Goal: Task Accomplishment & Management: Manage account settings

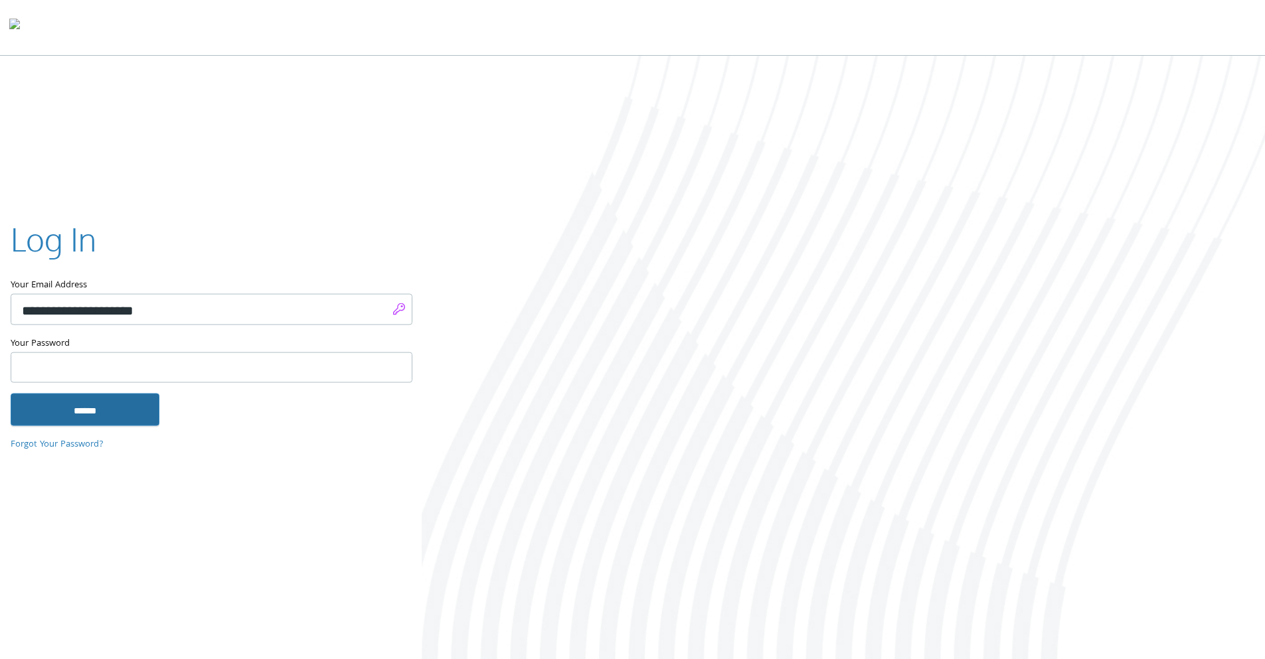
click at [100, 408] on input "******" at bounding box center [85, 410] width 149 height 32
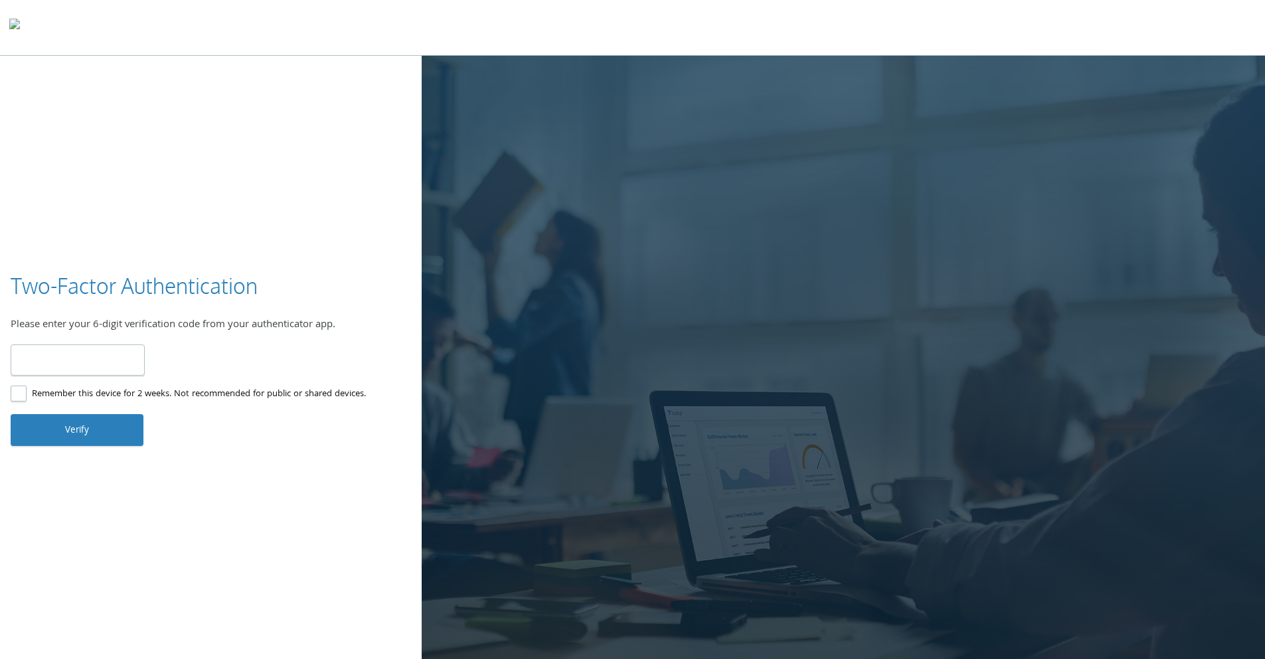
type input "******"
